Goal: Transaction & Acquisition: Obtain resource

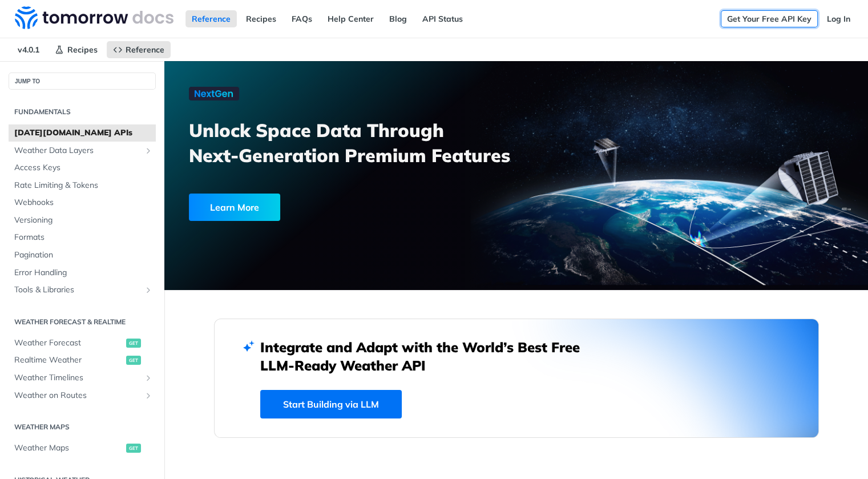
click at [721, 27] on link "Get Your Free API Key" at bounding box center [769, 18] width 97 height 17
click at [0, 0] on icon "button" at bounding box center [0, 0] width 0 height 0
click at [721, 27] on link "Get Your Free API Key" at bounding box center [769, 18] width 97 height 17
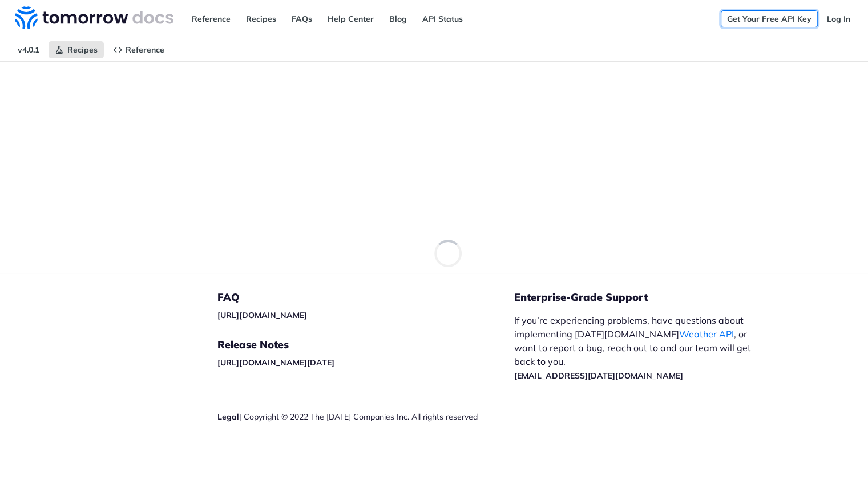
click at [721, 27] on link "Get Your Free API Key" at bounding box center [769, 18] width 97 height 17
